Goal: Information Seeking & Learning: Learn about a topic

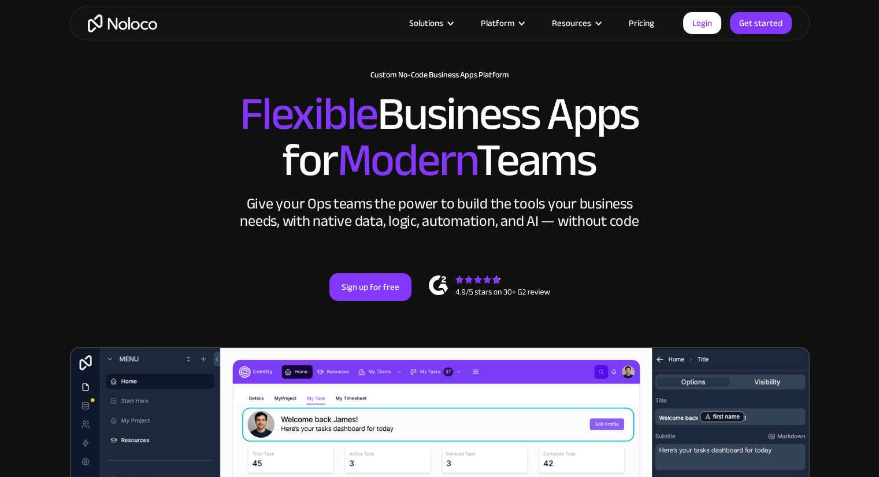
scroll to position [50, 0]
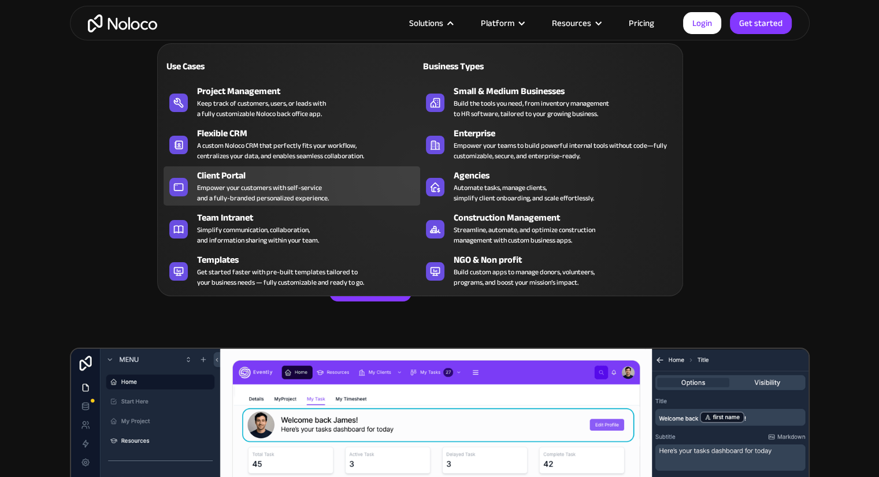
click at [236, 177] on div "Client Portal" at bounding box center [311, 176] width 228 height 14
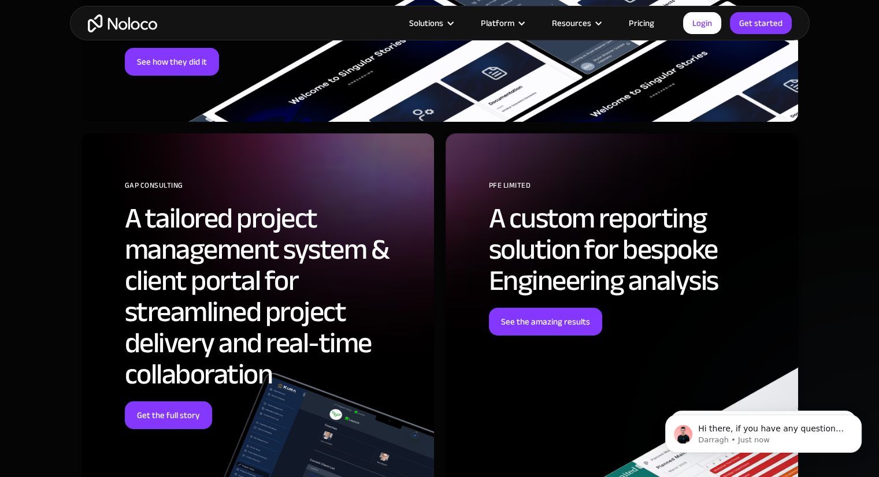
scroll to position [3893, 0]
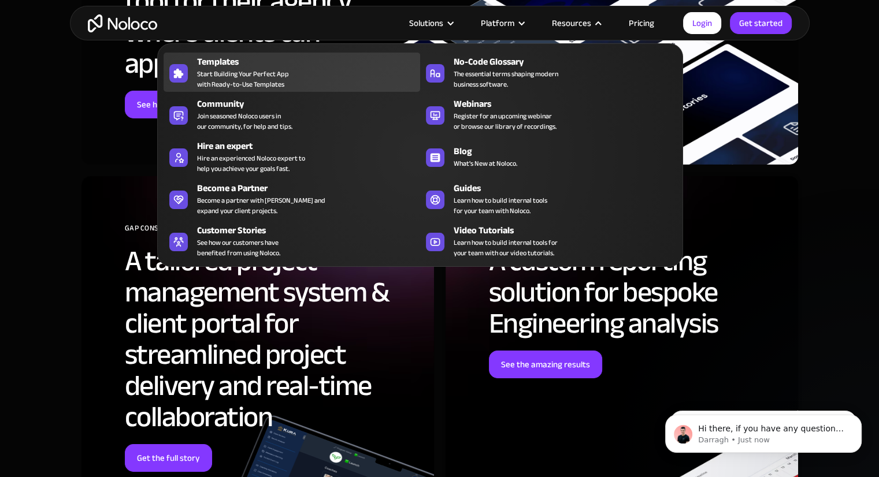
click at [252, 83] on span "Start Building Your Perfect App with Ready-to-Use Templates" at bounding box center [243, 79] width 92 height 21
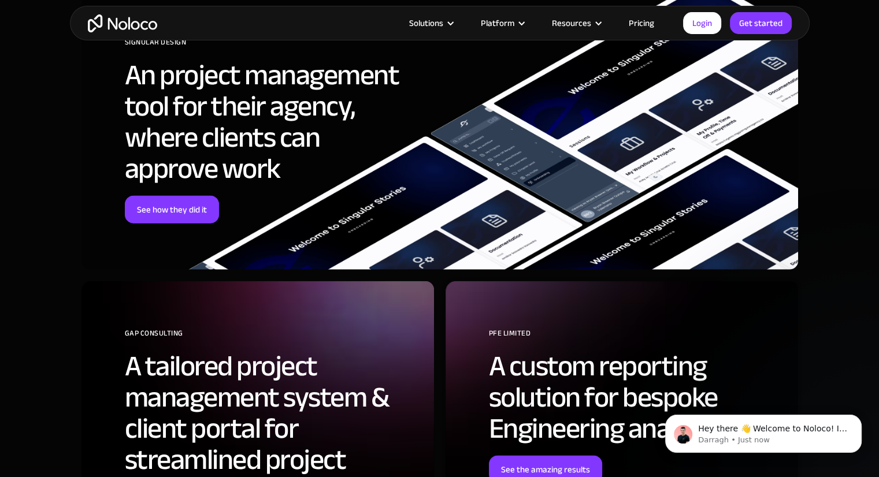
scroll to position [2585, 0]
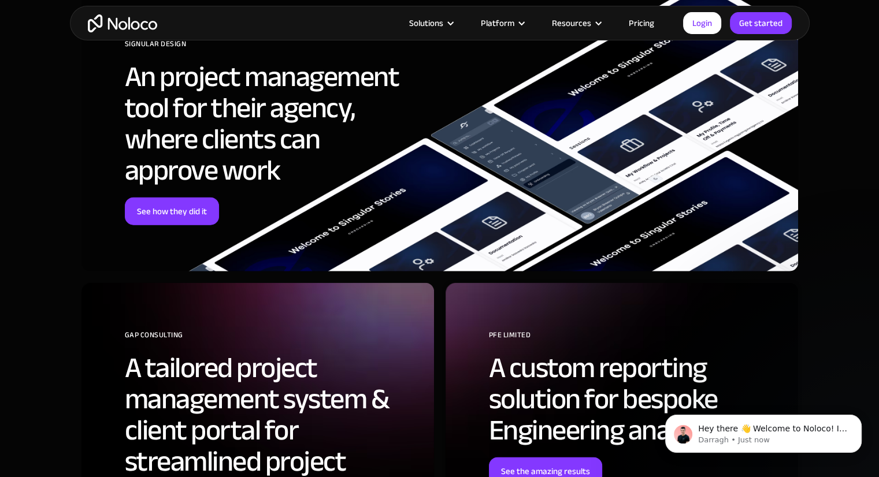
click at [192, 213] on div "SIGNULAR DESIGN An project management tool for their agency, where clients can …" at bounding box center [439, 132] width 716 height 280
click at [176, 198] on link "See how they did it" at bounding box center [172, 212] width 94 height 28
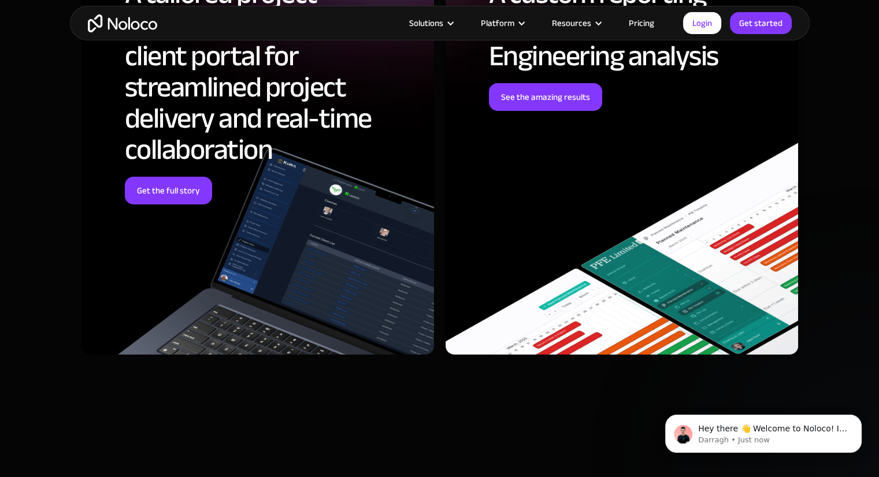
scroll to position [3801, 0]
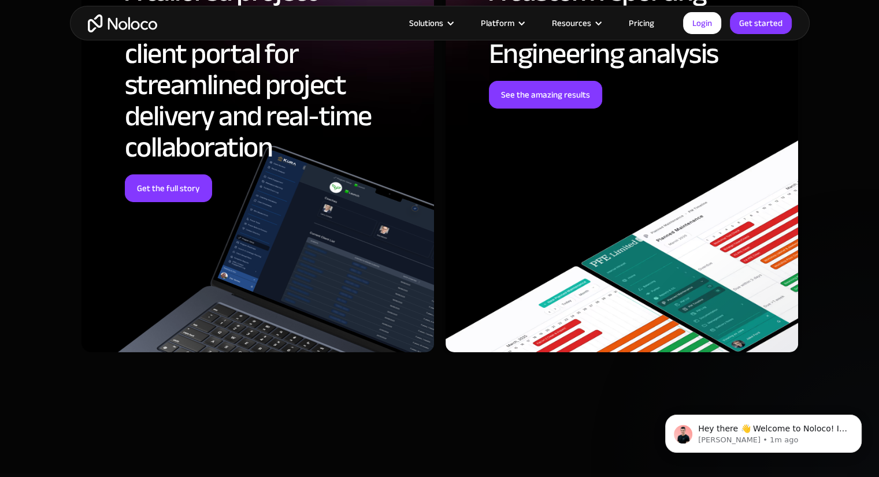
click at [635, 24] on link "Pricing" at bounding box center [641, 23] width 54 height 15
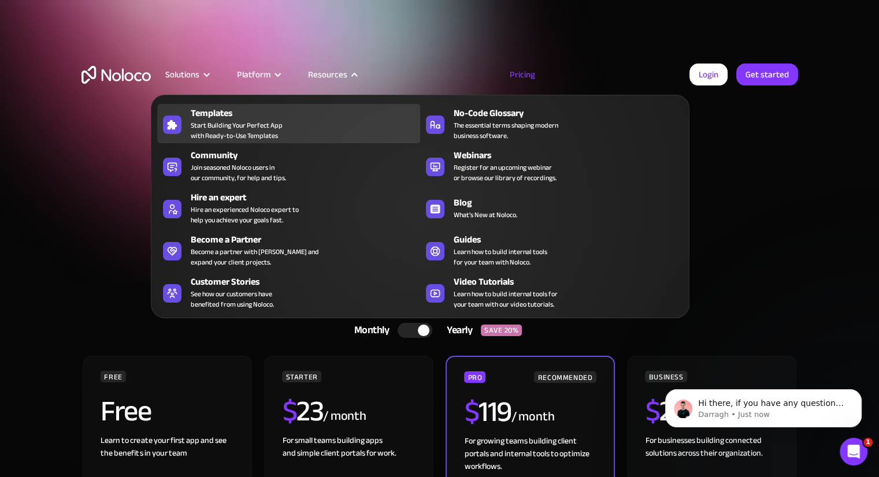
click at [240, 125] on span "Start Building Your Perfect App with Ready-to-Use Templates" at bounding box center [237, 130] width 92 height 21
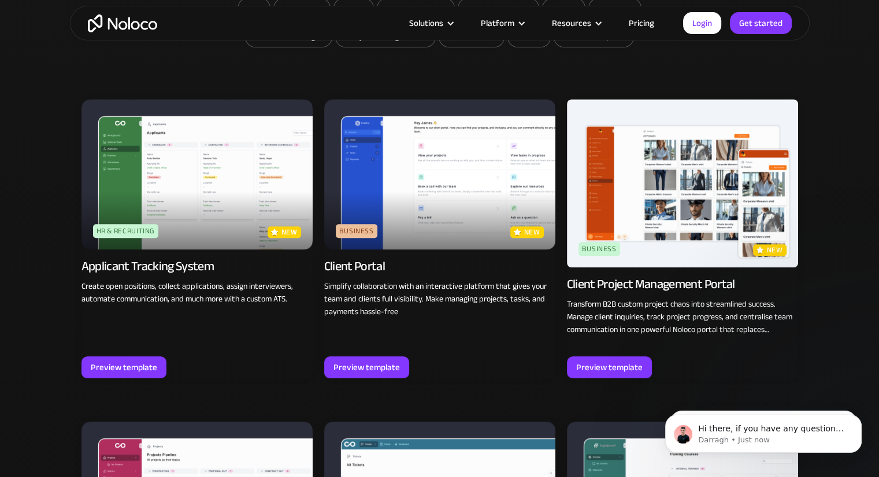
scroll to position [820, 0]
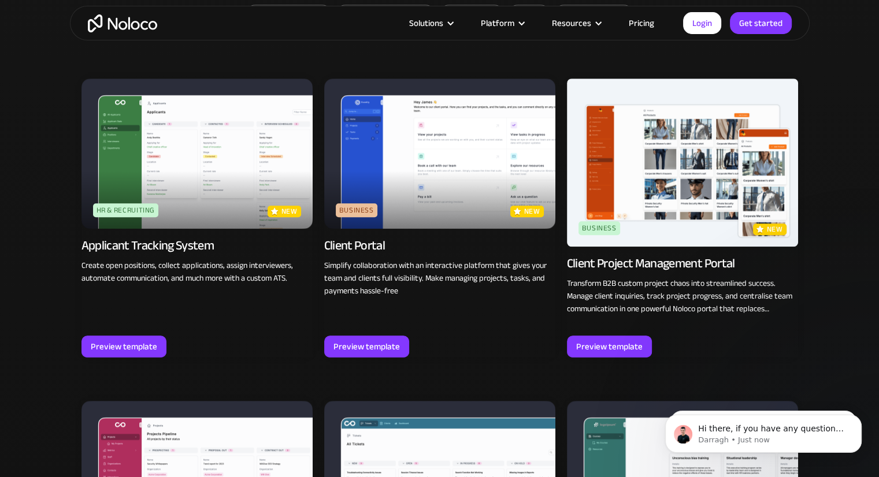
click at [455, 140] on img at bounding box center [439, 154] width 231 height 150
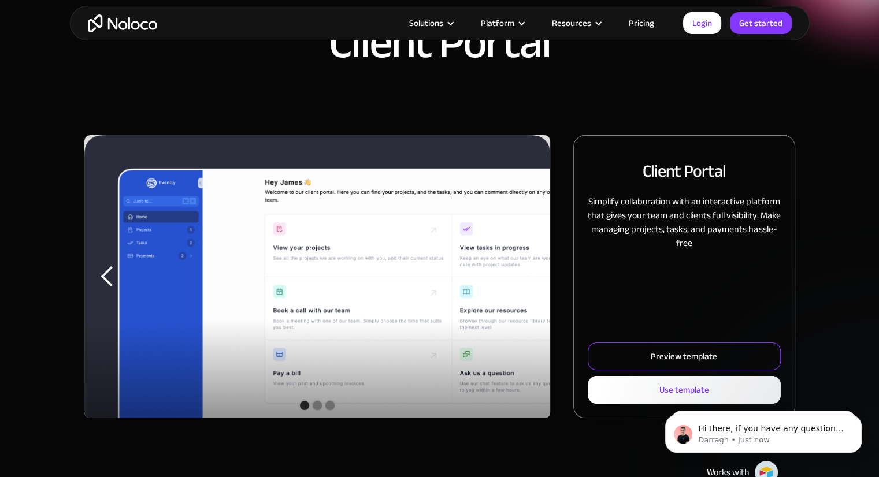
click at [633, 352] on link "Preview template" at bounding box center [683, 357] width 192 height 28
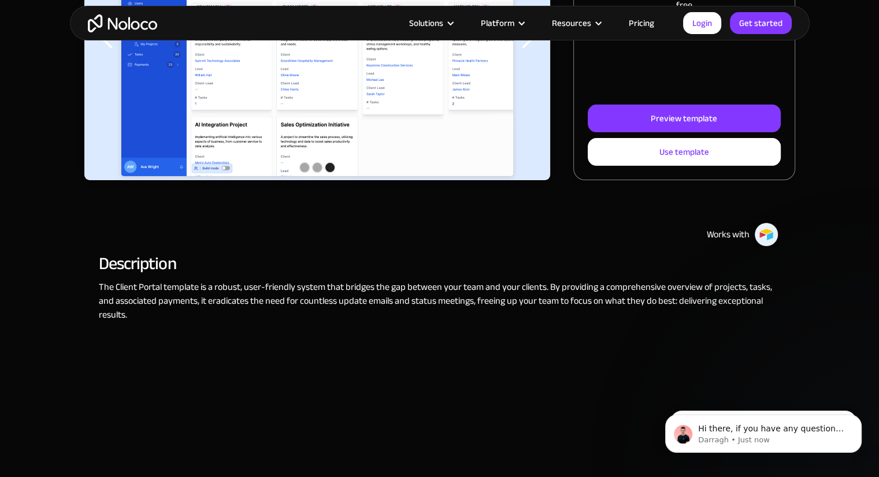
scroll to position [259, 0]
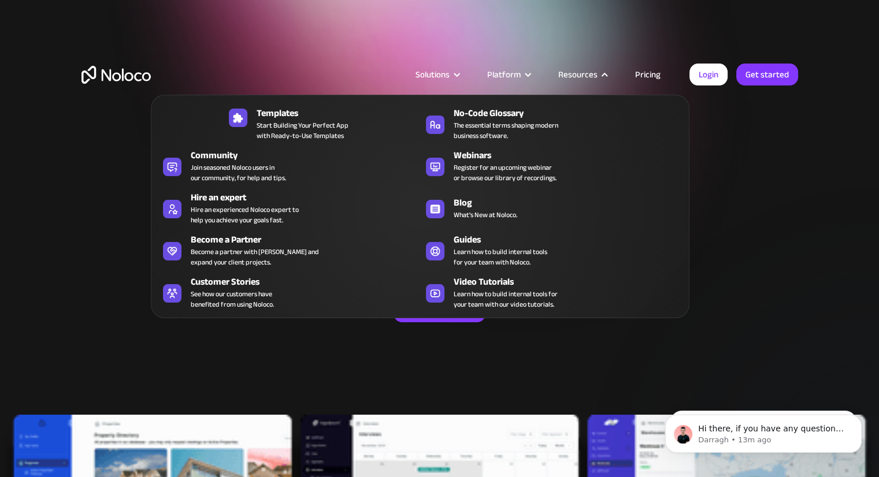
click at [605, 77] on div at bounding box center [604, 74] width 9 height 9
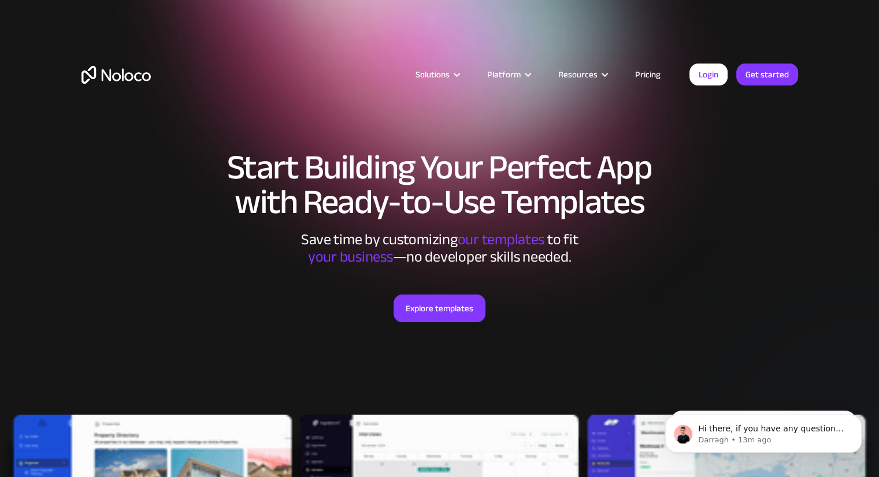
click at [605, 77] on div at bounding box center [604, 74] width 9 height 9
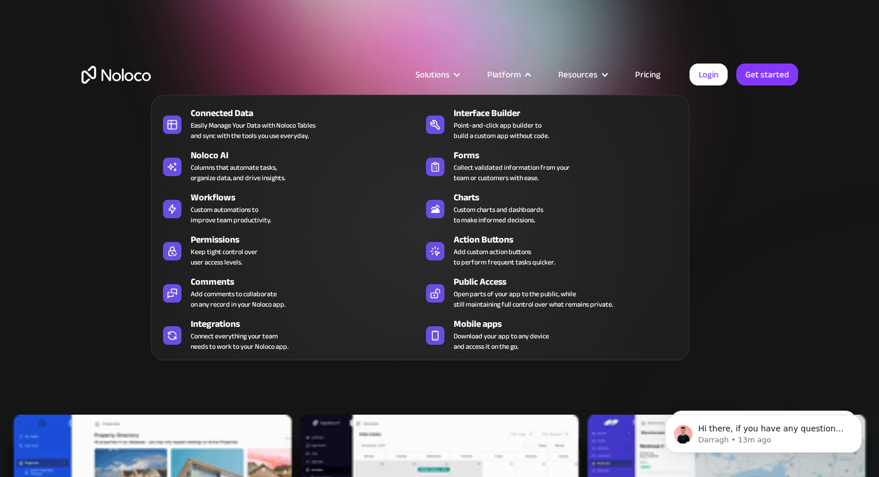
click at [520, 75] on div "Platform" at bounding box center [504, 74] width 34 height 15
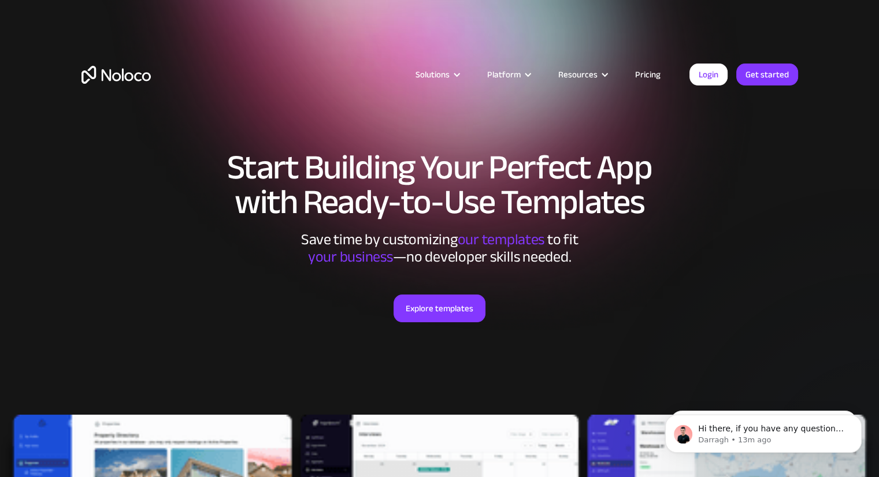
click at [520, 75] on div "Platform" at bounding box center [504, 74] width 34 height 15
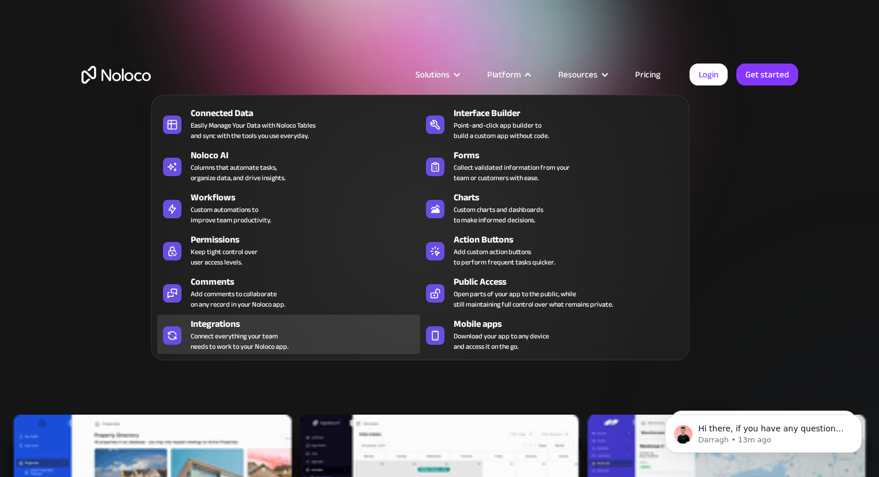
click at [239, 331] on div "Connect everything your team needs to work to your Noloco app." at bounding box center [240, 341] width 98 height 21
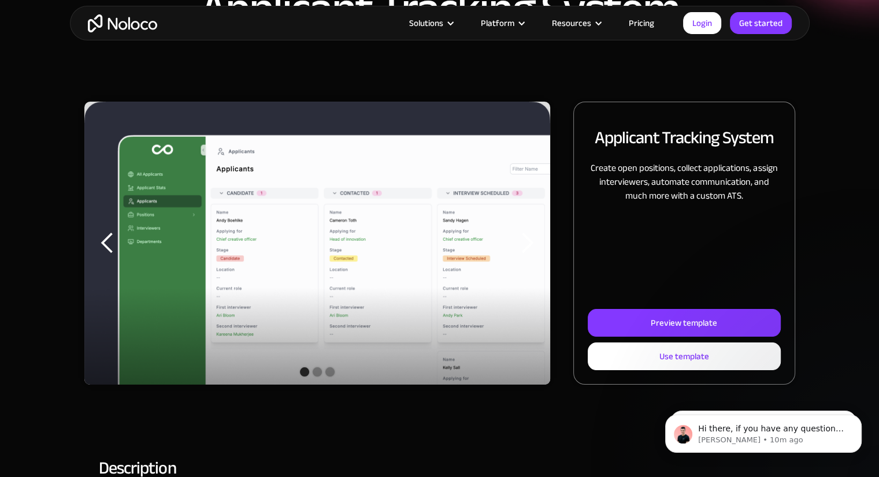
scroll to position [97, 0]
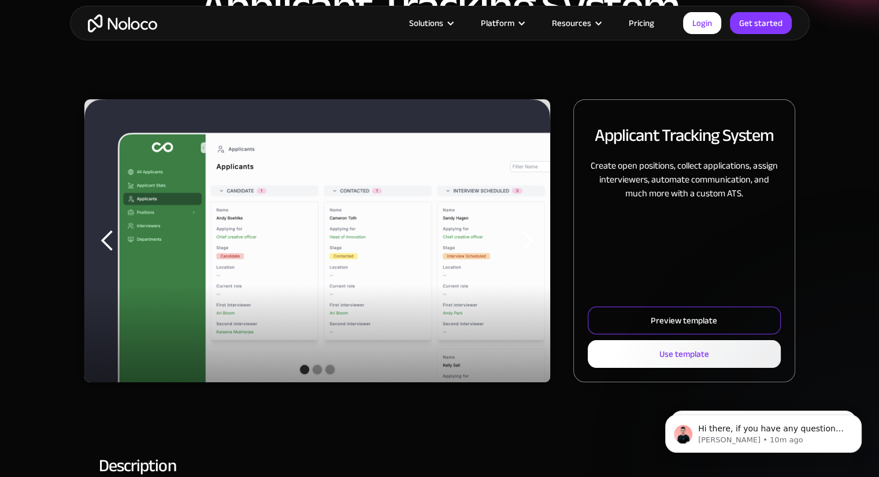
click at [635, 322] on link "Preview template" at bounding box center [683, 321] width 192 height 28
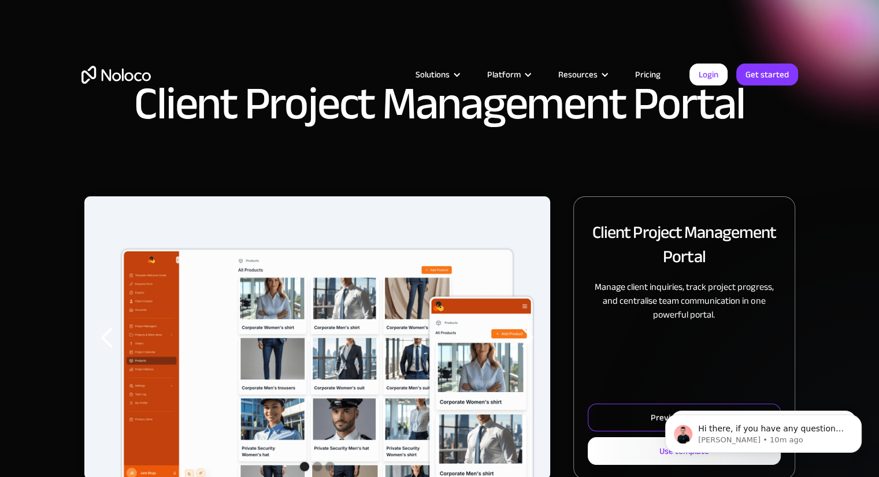
click at [642, 418] on link "Preview template" at bounding box center [683, 418] width 192 height 28
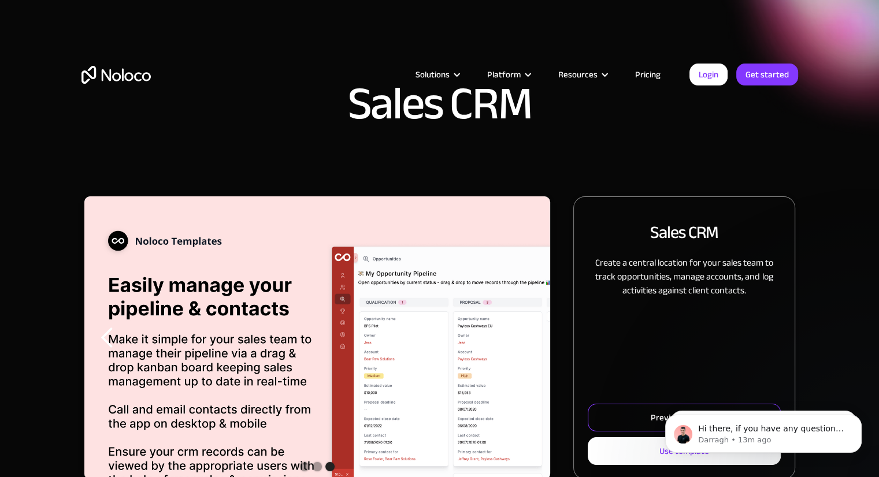
click at [624, 415] on link "Preview template" at bounding box center [683, 418] width 192 height 28
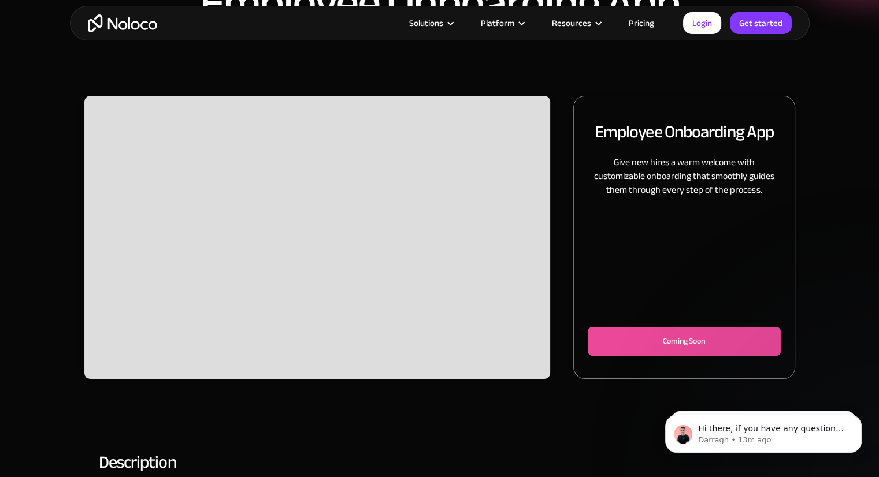
scroll to position [109, 0]
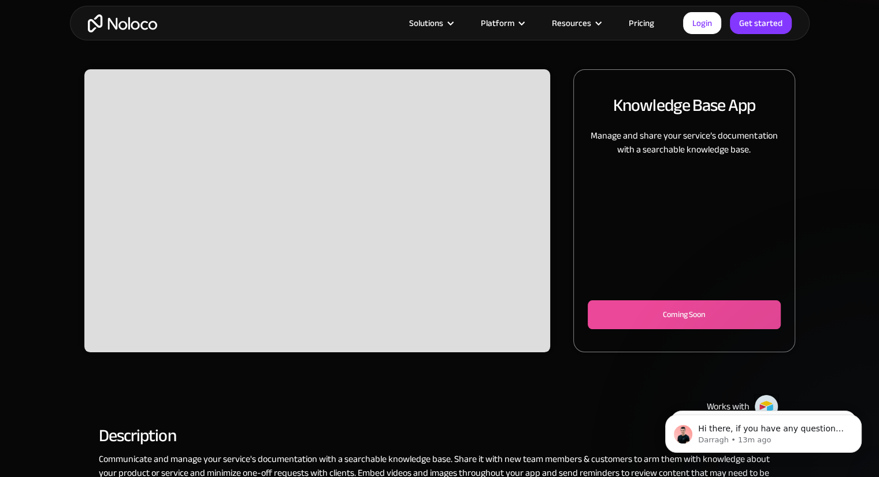
scroll to position [128, 0]
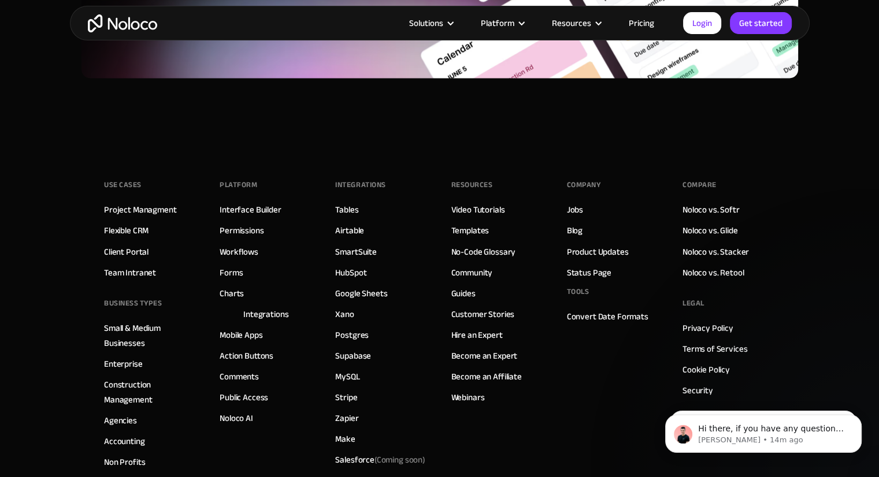
scroll to position [1958, 0]
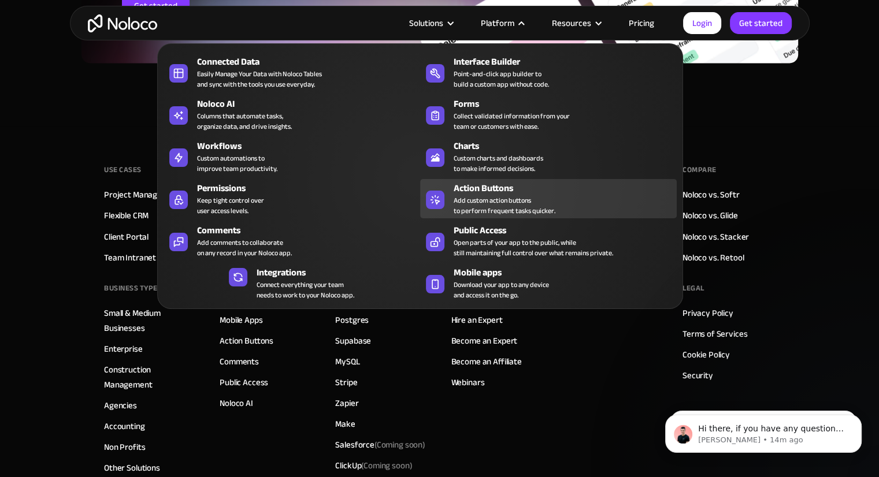
click at [491, 202] on div "Add custom action buttons to perform frequent tasks quicker." at bounding box center [504, 205] width 102 height 21
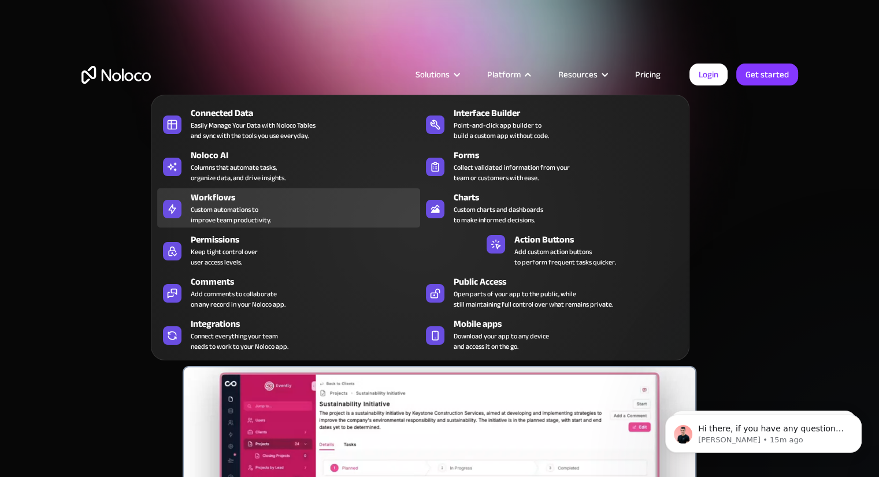
click at [325, 199] on div "Workflows" at bounding box center [308, 198] width 235 height 14
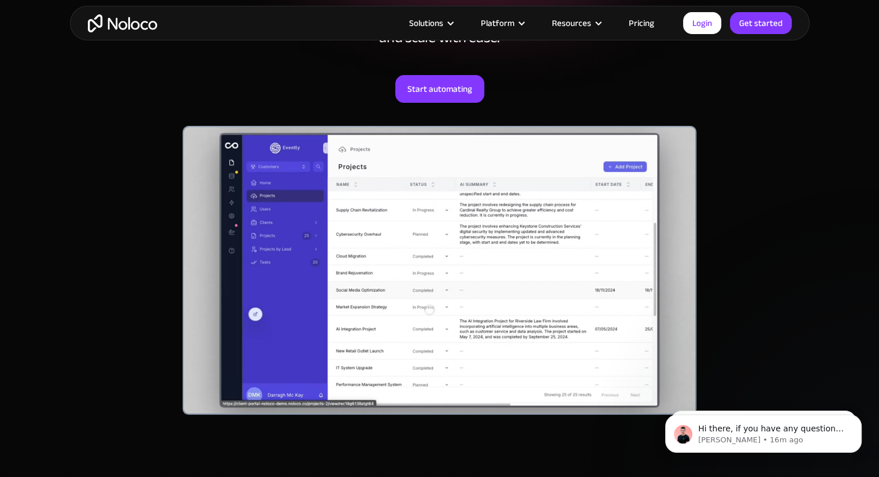
scroll to position [240, 0]
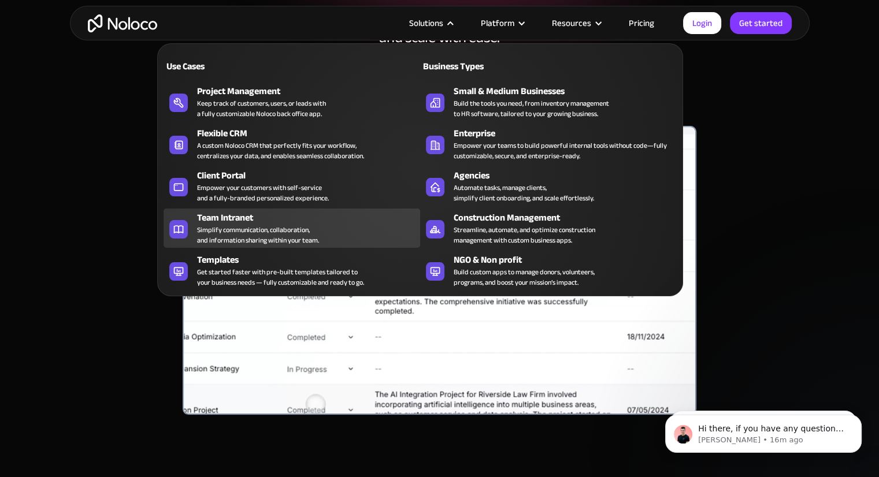
click at [316, 224] on div "Team Intranet" at bounding box center [311, 218] width 228 height 14
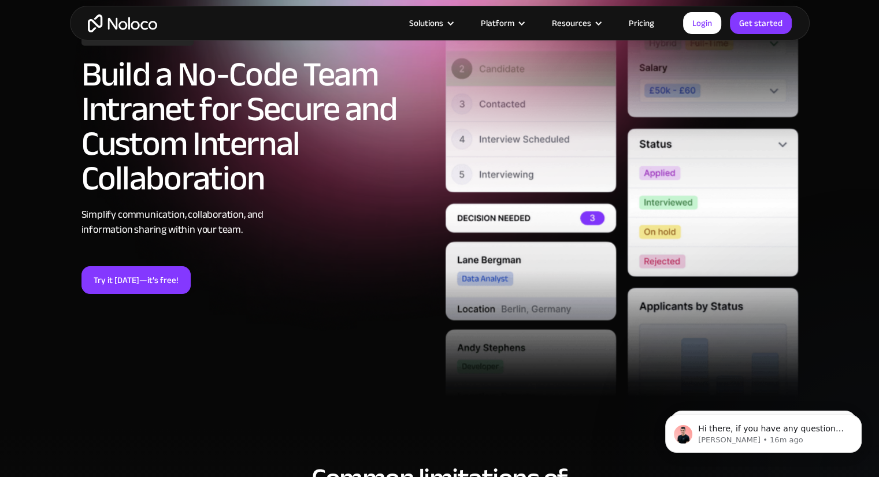
scroll to position [24, 0]
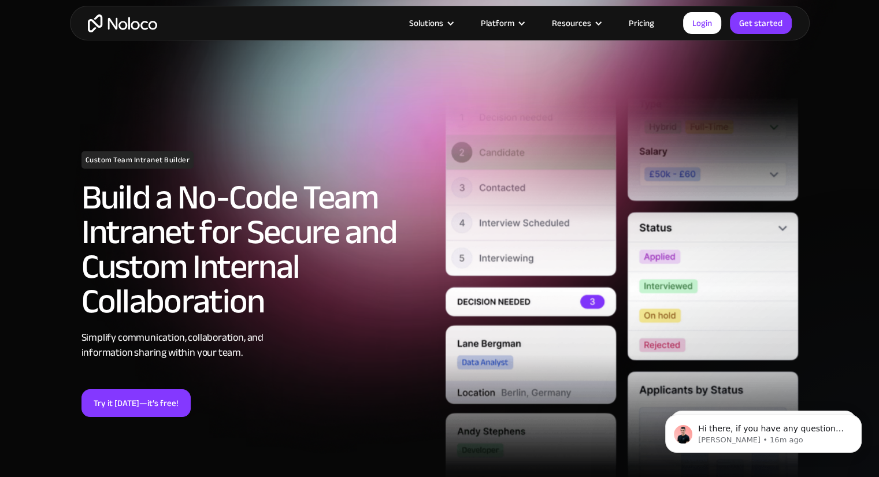
click at [637, 19] on link "Pricing" at bounding box center [641, 23] width 54 height 15
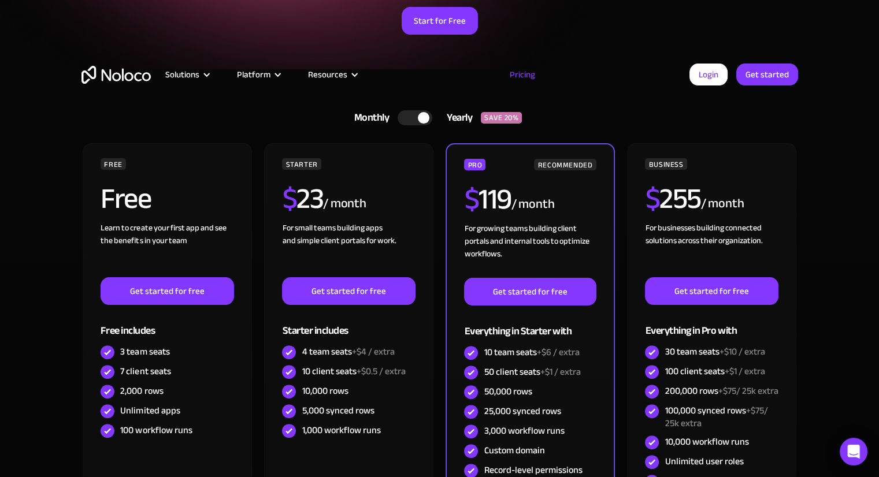
scroll to position [229, 0]
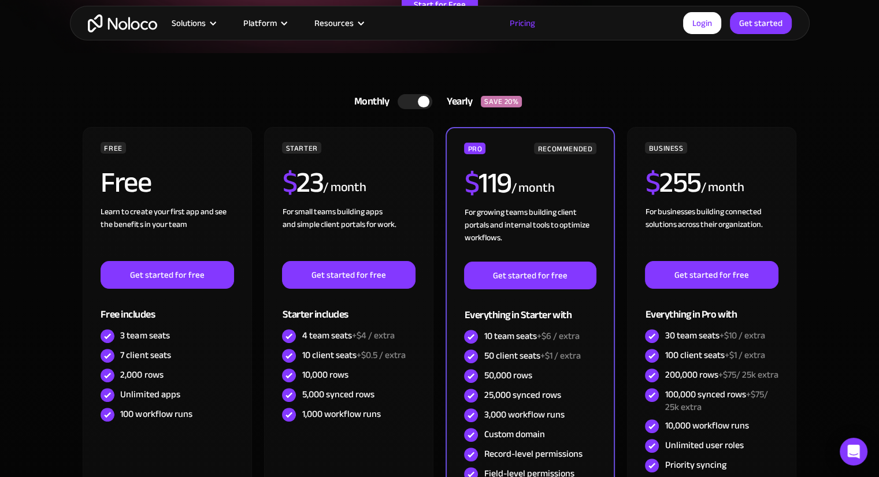
click at [416, 102] on div at bounding box center [414, 101] width 35 height 15
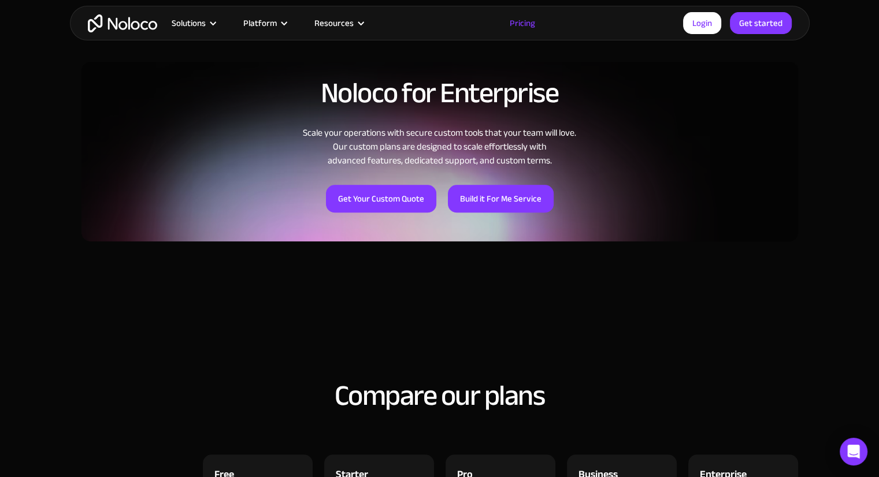
scroll to position [851, 0]
